Goal: Transaction & Acquisition: Obtain resource

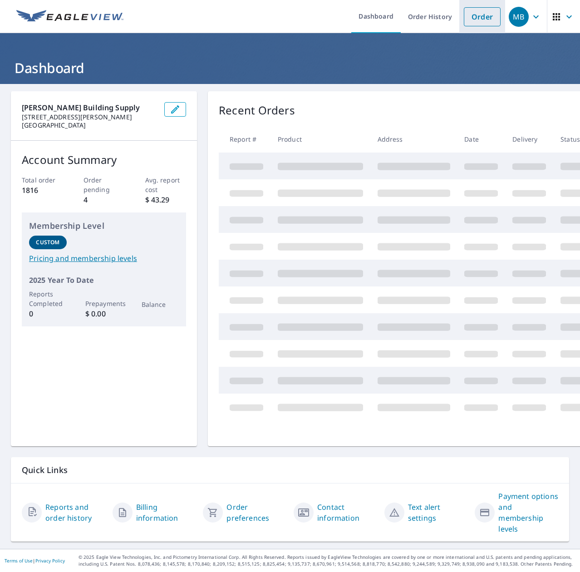
drag, startPoint x: 0, startPoint y: 0, endPoint x: 470, endPoint y: 14, distance: 470.2
click at [470, 14] on link "Order" at bounding box center [482, 16] width 37 height 19
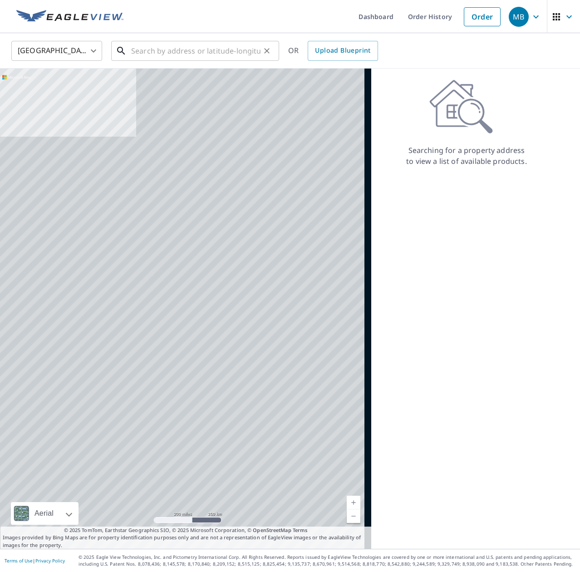
click at [161, 48] on input "text" at bounding box center [195, 50] width 129 height 25
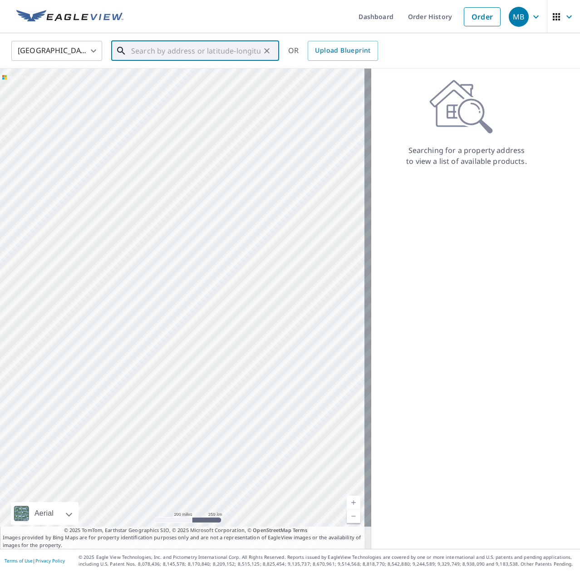
click at [183, 47] on input "text" at bounding box center [195, 50] width 129 height 25
paste input "[STREET_ADDRESS]"
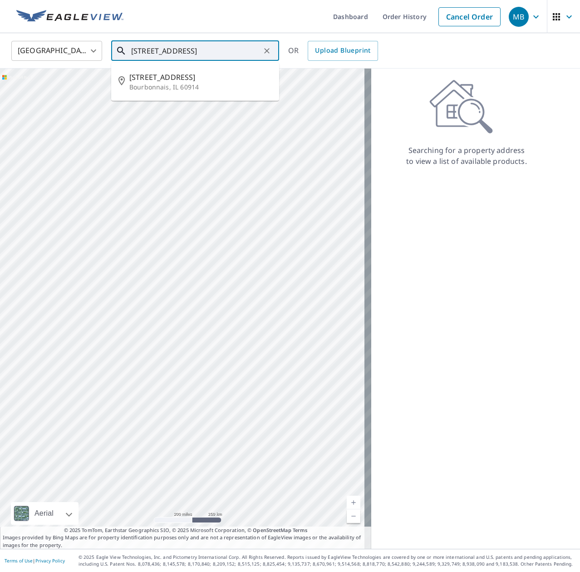
type input "[STREET_ADDRESS]"
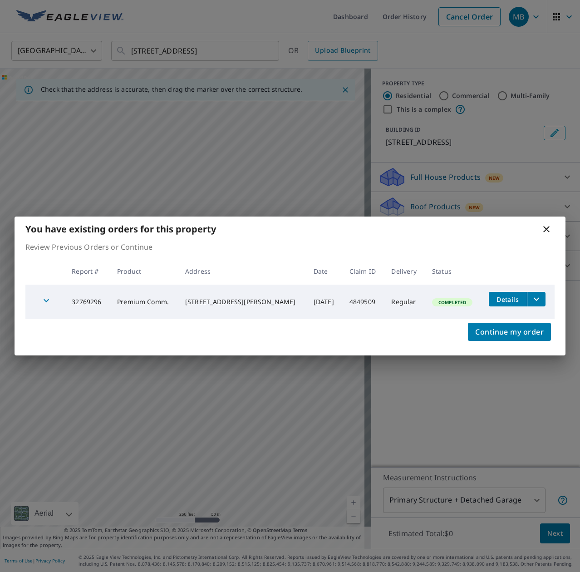
click at [534, 299] on icon "filesDropdownBtn-32769296" at bounding box center [536, 299] width 5 height 3
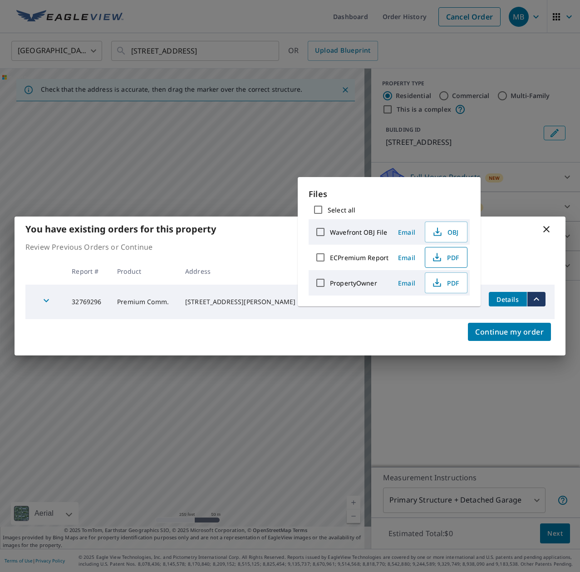
click at [445, 257] on span "PDF" at bounding box center [445, 257] width 29 height 11
